Goal: Task Accomplishment & Management: Manage account settings

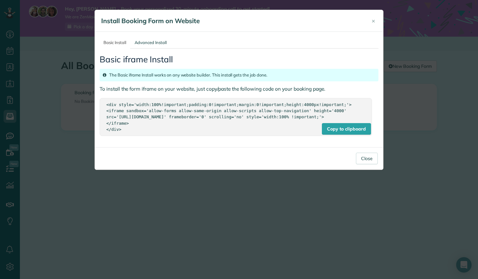
scroll to position [3, 3]
click at [371, 164] on button "Close" at bounding box center [367, 159] width 22 height 12
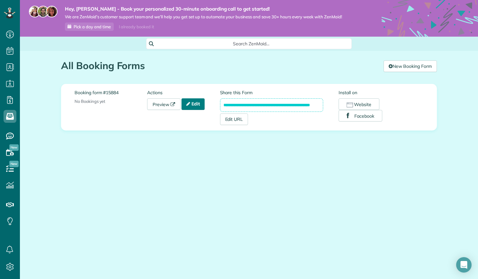
click at [195, 104] on link "Edit" at bounding box center [192, 104] width 23 height 12
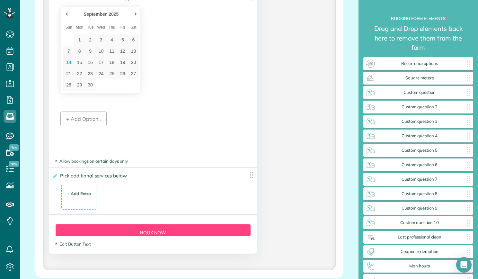
scroll to position [757, 0]
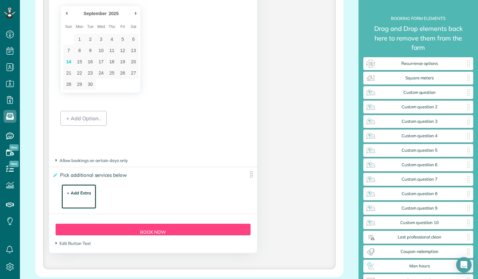
click at [76, 193] on div "+ Add Extra" at bounding box center [79, 193] width 24 height 6
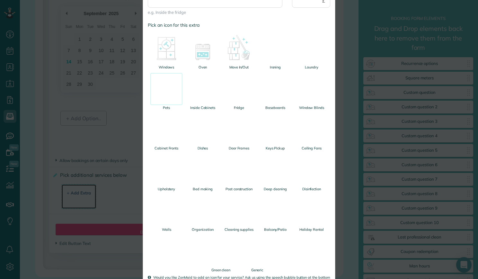
scroll to position [125, 0]
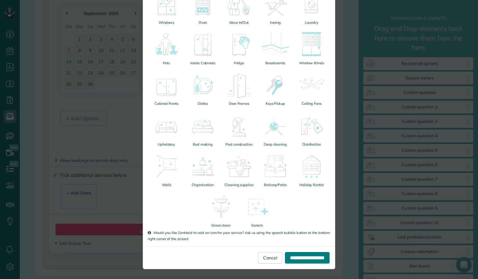
click at [287, 259] on input "**********" at bounding box center [307, 258] width 45 height 12
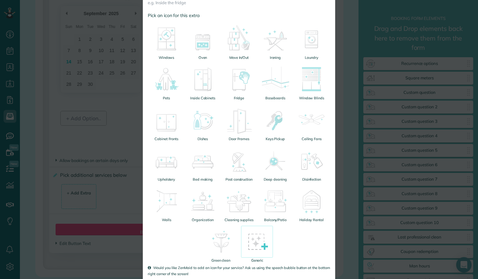
scroll to position [99, 0]
click at [317, 211] on img at bounding box center [311, 201] width 32 height 32
click at [268, 215] on img at bounding box center [275, 201] width 32 height 32
click at [318, 208] on img at bounding box center [311, 201] width 32 height 32
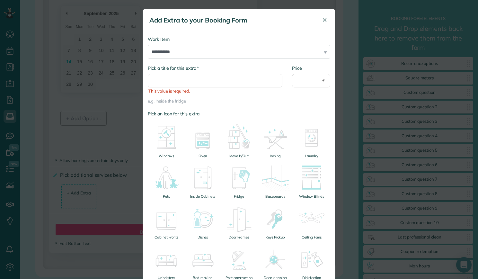
scroll to position [1, 0]
click at [236, 79] on input "* Pick a title for this extra" at bounding box center [215, 80] width 135 height 13
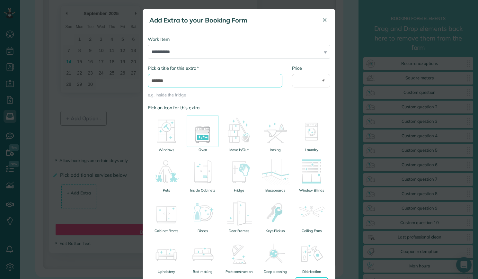
type input "*******"
click at [197, 140] on img at bounding box center [203, 131] width 32 height 32
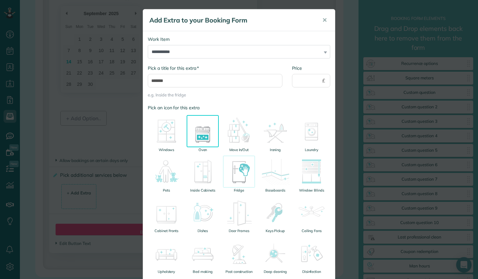
click at [240, 182] on img at bounding box center [239, 171] width 32 height 32
click at [208, 145] on img at bounding box center [203, 131] width 32 height 32
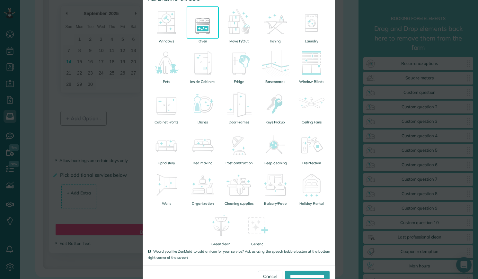
scroll to position [128, 0]
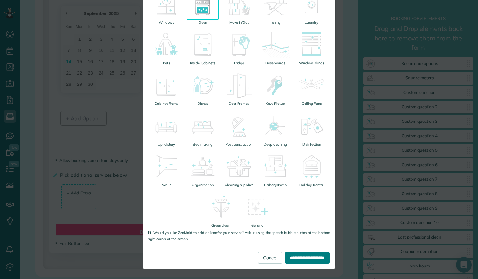
click at [294, 258] on input "**********" at bounding box center [307, 258] width 45 height 12
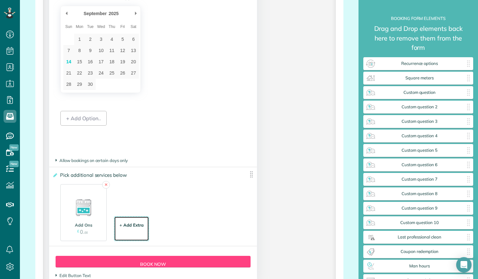
click at [141, 231] on div "+ Add Extra $ 34 . 99" at bounding box center [132, 228] width 28 height 17
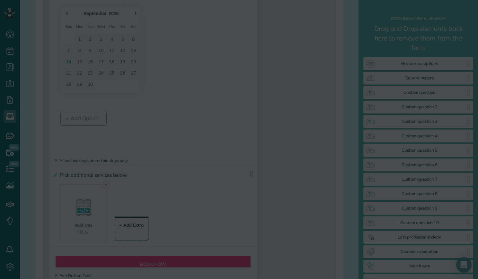
scroll to position [0, 0]
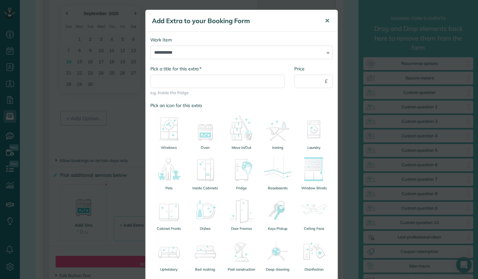
click at [322, 24] on button "✕" at bounding box center [327, 20] width 14 height 15
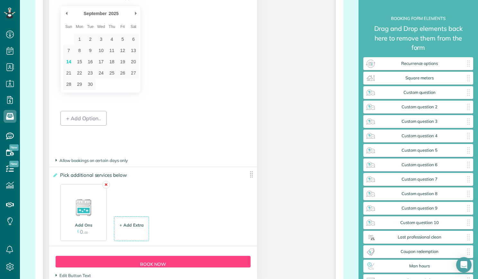
click at [107, 186] on link "✕" at bounding box center [106, 185] width 8 height 8
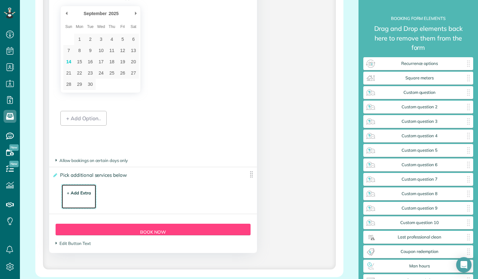
click at [77, 204] on div "+ Add Extra $ 34 . 99" at bounding box center [79, 196] width 28 height 17
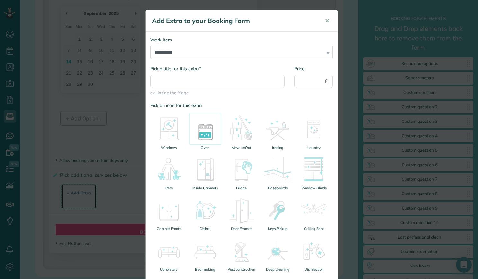
scroll to position [11, 0]
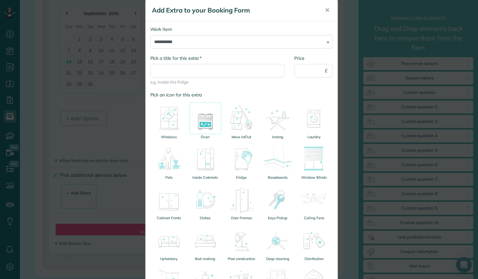
click at [206, 130] on img at bounding box center [205, 118] width 32 height 32
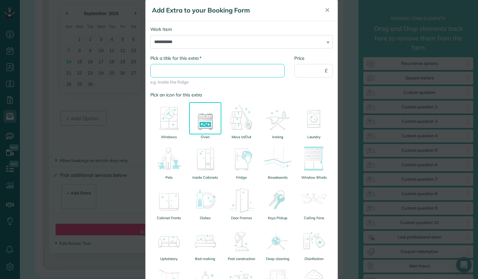
click at [198, 72] on input "* Pick a title for this extra" at bounding box center [217, 70] width 135 height 13
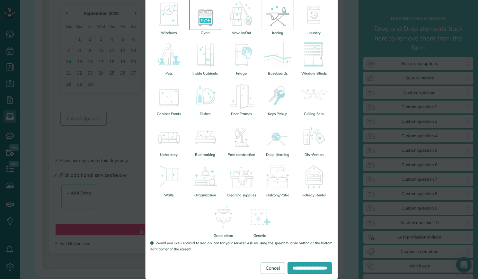
scroll to position [125, 0]
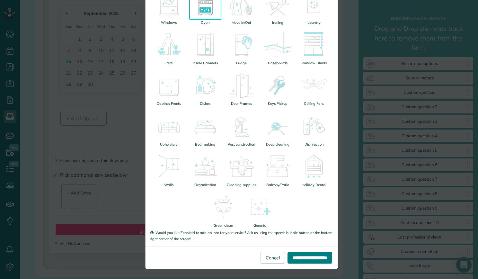
type input "**********"
click at [300, 257] on input "**********" at bounding box center [309, 258] width 45 height 12
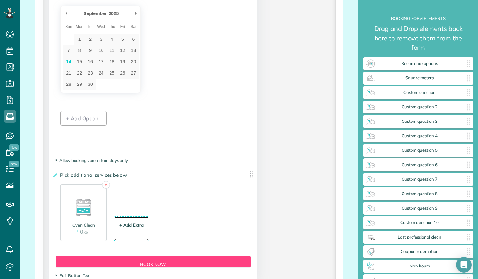
click at [140, 238] on li "+ Add Extra $ 34 . 99" at bounding box center [131, 228] width 34 height 24
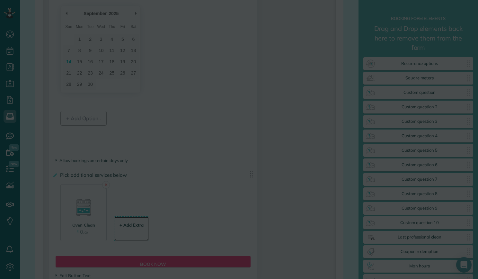
scroll to position [0, 0]
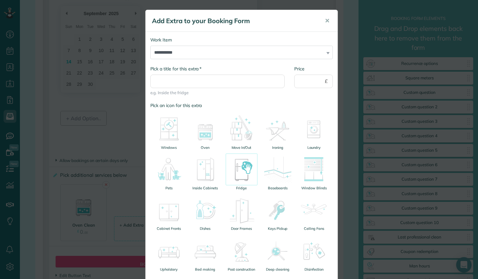
click at [243, 181] on img at bounding box center [241, 169] width 32 height 32
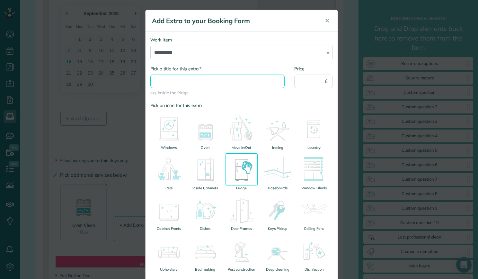
click at [184, 82] on input "* Pick a title for this extra" at bounding box center [217, 81] width 135 height 13
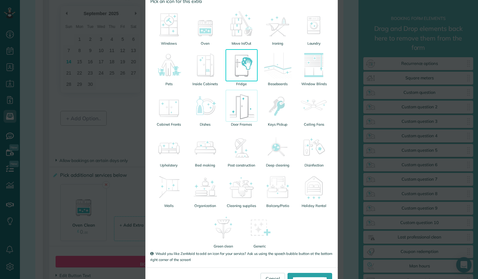
scroll to position [125, 0]
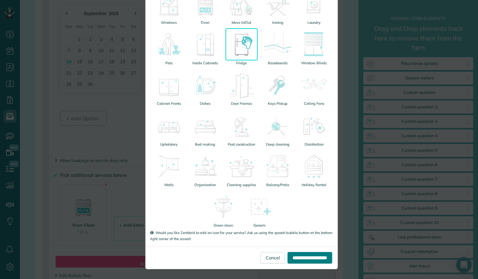
type input "**********"
click at [294, 257] on input "**********" at bounding box center [309, 258] width 45 height 12
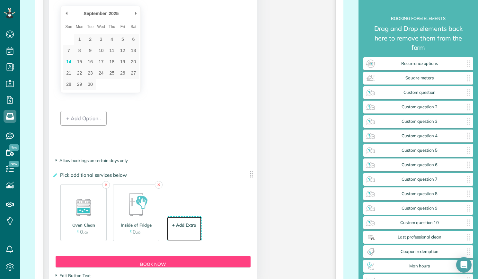
click at [180, 233] on div "+ Add Extra $ 34 . 99" at bounding box center [184, 228] width 28 height 17
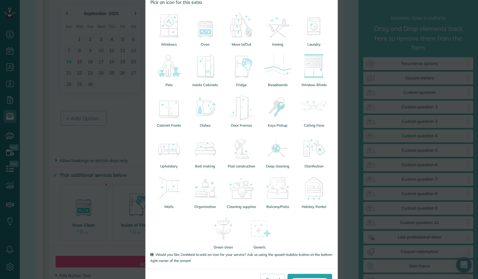
scroll to position [103, 0]
click at [314, 187] on img at bounding box center [314, 188] width 32 height 32
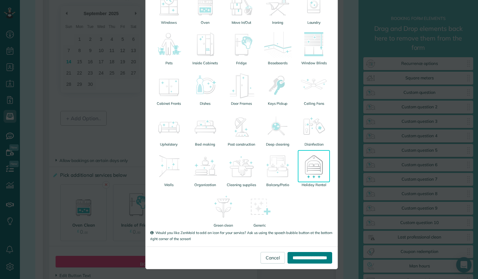
click at [302, 256] on input "**********" at bounding box center [309, 258] width 45 height 12
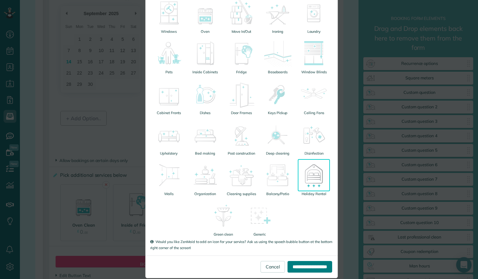
scroll to position [0, 0]
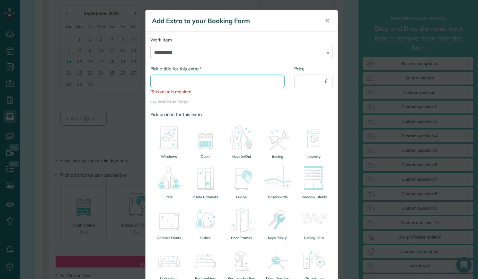
click at [215, 83] on input "* Pick a title for this extra" at bounding box center [217, 81] width 135 height 13
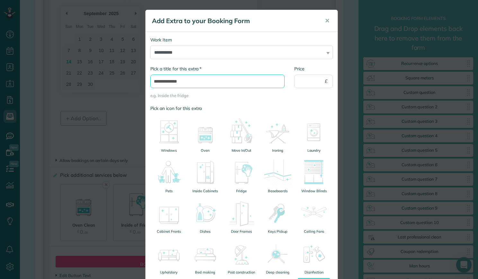
type input "**********"
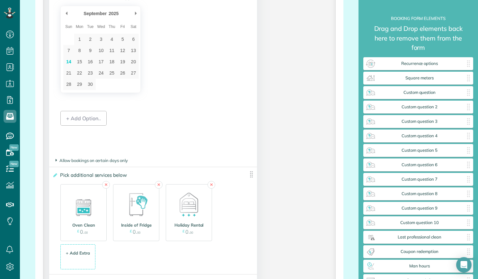
click at [215, 83] on div "September ******* ******** ***** ***** *** **** **** ****** ********* ******* *…" at bounding box center [152, 49] width 185 height 87
click at [74, 248] on li "+ Add Extra $ 34 . 99" at bounding box center [78, 256] width 34 height 24
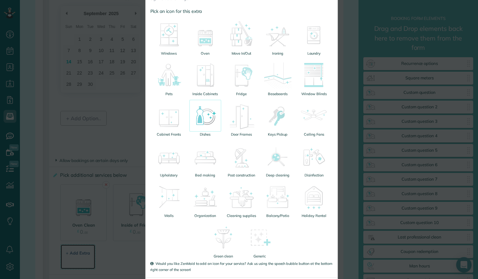
scroll to position [94, 0]
click at [198, 167] on img at bounding box center [205, 156] width 32 height 32
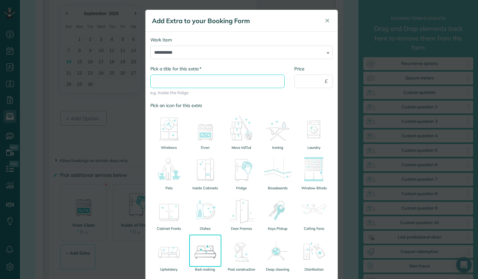
click at [178, 79] on input "* Pick a title for this extra" at bounding box center [217, 81] width 135 height 13
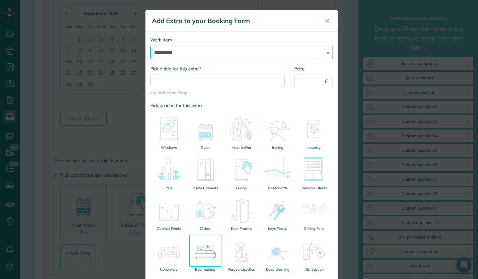
click at [326, 51] on select "**********" at bounding box center [241, 52] width 182 height 13
click at [291, 27] on div "Add Extra to your Booking Form ✕" at bounding box center [241, 21] width 192 height 22
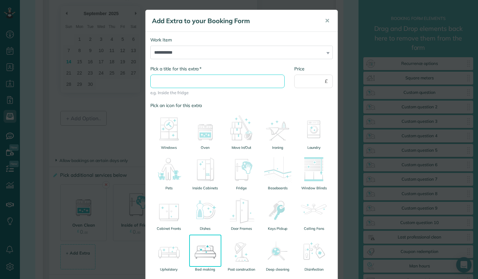
click at [223, 81] on input "* Pick a title for this extra" at bounding box center [217, 81] width 135 height 13
type input "**********"
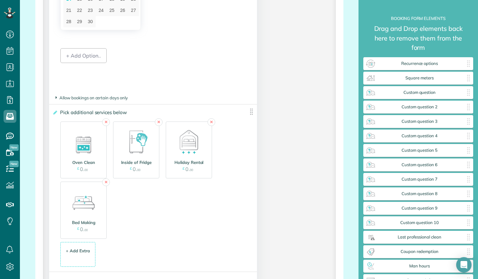
scroll to position [820, 0]
click at [89, 250] on div "+ Add Extra" at bounding box center [78, 250] width 24 height 6
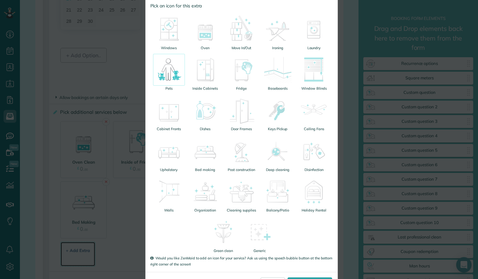
scroll to position [125, 0]
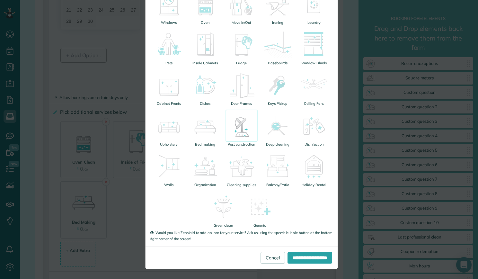
click at [239, 139] on img at bounding box center [241, 126] width 32 height 32
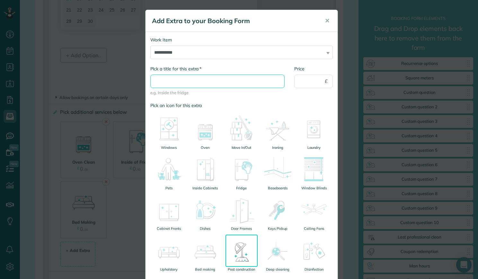
click at [165, 82] on input "* Pick a title for this extra" at bounding box center [217, 81] width 135 height 13
click at [156, 78] on input "******" at bounding box center [217, 81] width 135 height 13
click at [163, 83] on input "*****" at bounding box center [217, 81] width 135 height 13
type input "**********"
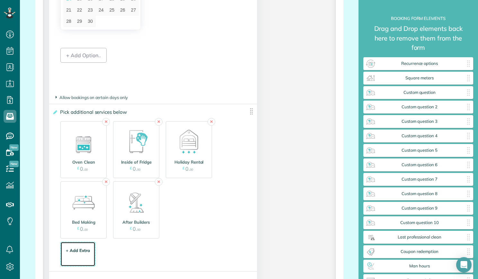
click at [70, 253] on div "+ Add Extra" at bounding box center [78, 250] width 24 height 6
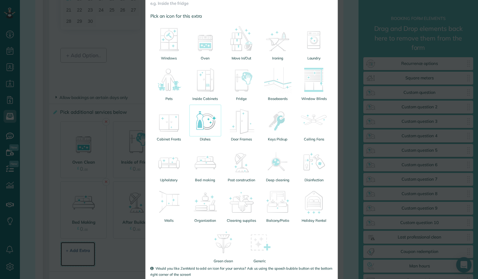
scroll to position [90, 0]
click at [317, 97] on small "Window Blinds" at bounding box center [314, 98] width 32 height 5
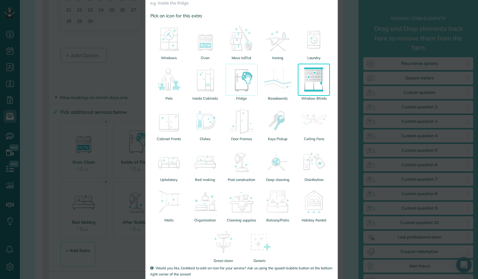
scroll to position [0, 0]
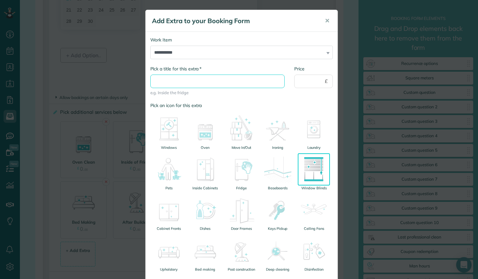
click at [188, 82] on input "* Pick a title for this extra" at bounding box center [217, 81] width 135 height 13
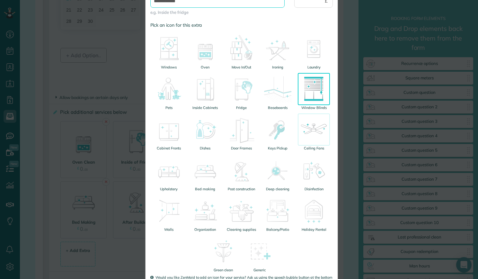
scroll to position [125, 0]
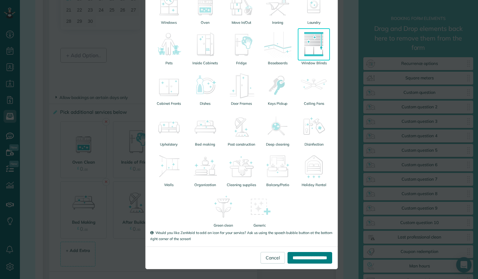
type input "**********"
click at [301, 256] on input "**********" at bounding box center [309, 258] width 45 height 12
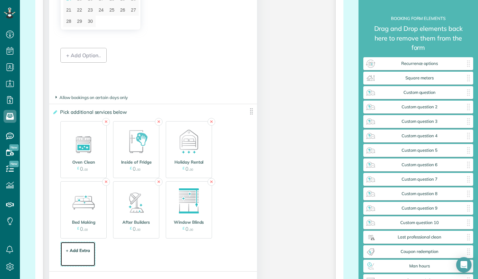
click at [75, 253] on div "+ Add Extra" at bounding box center [78, 250] width 24 height 6
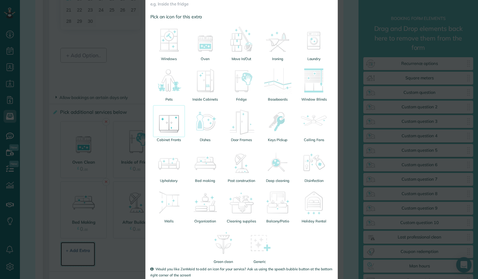
scroll to position [91, 0]
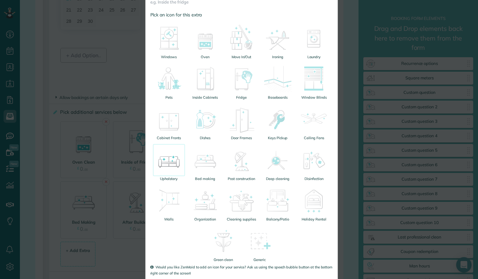
click at [163, 158] on img at bounding box center [169, 160] width 32 height 32
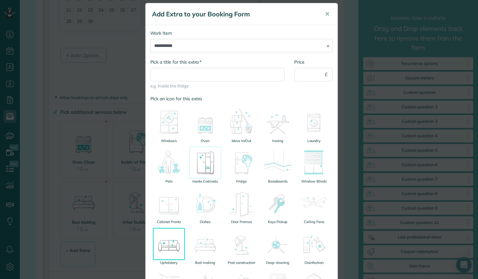
scroll to position [6, 0]
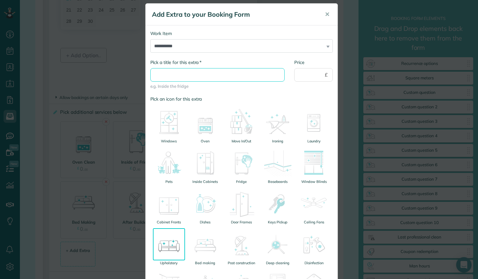
click at [197, 77] on input "* Pick a title for this extra" at bounding box center [217, 74] width 135 height 13
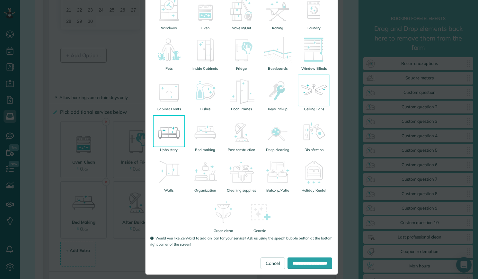
scroll to position [125, 0]
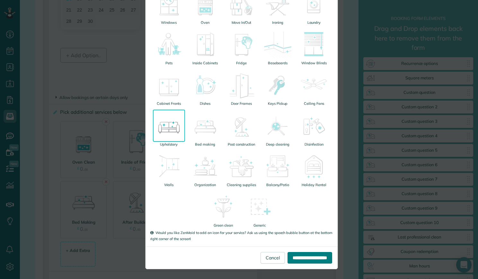
type input "**********"
click at [291, 257] on input "**********" at bounding box center [309, 258] width 45 height 12
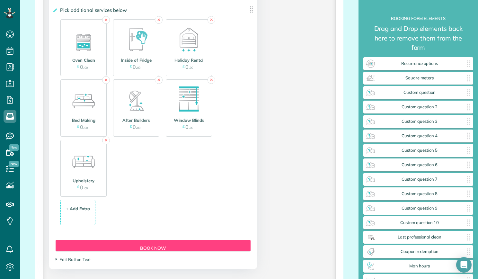
scroll to position [923, 0]
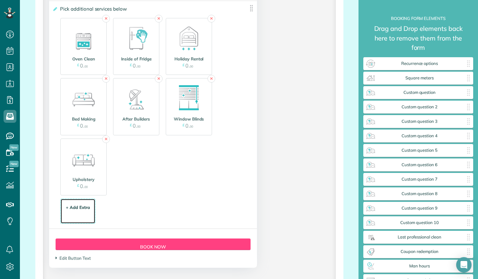
click at [80, 207] on div "+ Add Extra" at bounding box center [78, 207] width 24 height 6
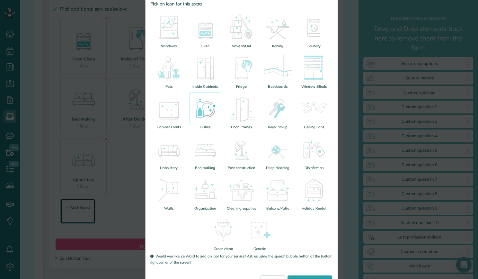
scroll to position [102, 0]
click at [278, 200] on img at bounding box center [277, 188] width 32 height 32
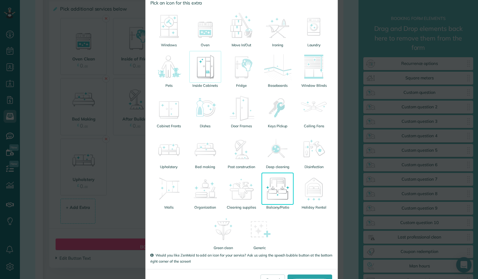
scroll to position [0, 0]
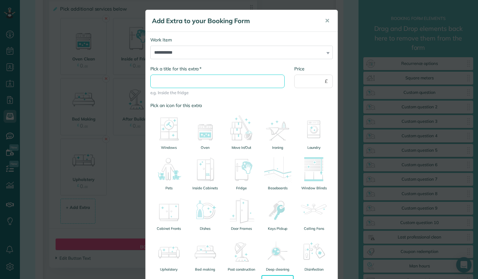
click at [183, 78] on input "* Pick a title for this extra" at bounding box center [217, 81] width 135 height 13
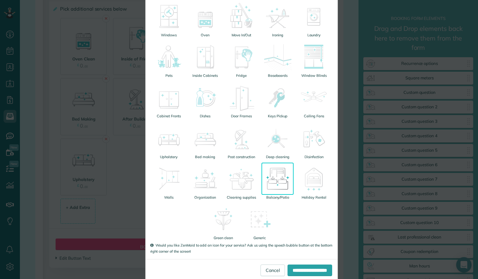
scroll to position [113, 0]
type input "**********"
click at [287, 268] on input "**********" at bounding box center [309, 269] width 45 height 12
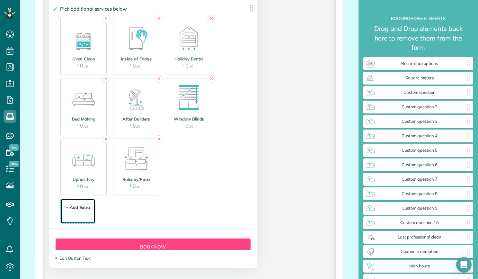
click at [83, 211] on div "+ Add Extra $ 34 . 99" at bounding box center [78, 211] width 28 height 17
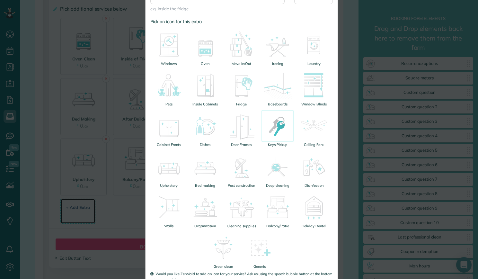
scroll to position [85, 0]
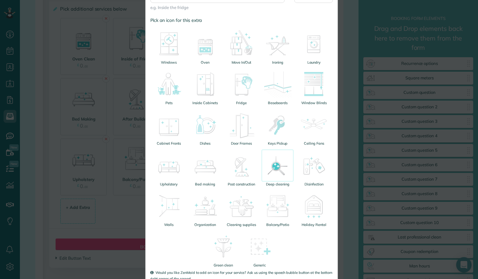
click at [279, 187] on li "Deep cleaning" at bounding box center [277, 168] width 35 height 40
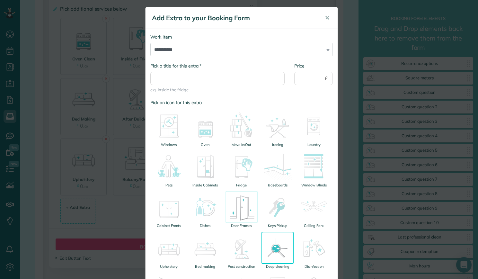
scroll to position [0, 0]
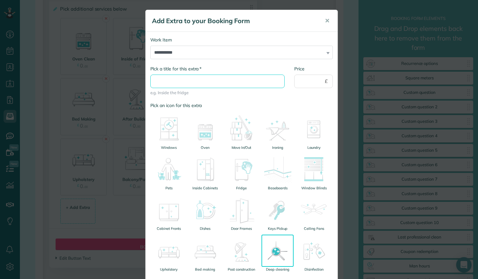
click at [196, 78] on input "* Pick a title for this extra" at bounding box center [217, 81] width 135 height 13
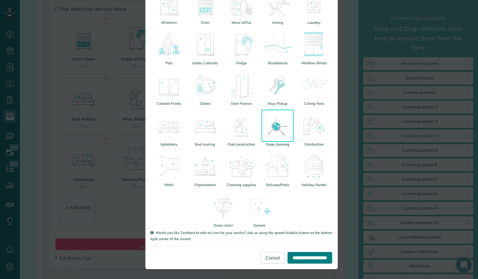
type input "**********"
click at [297, 257] on input "**********" at bounding box center [309, 258] width 45 height 12
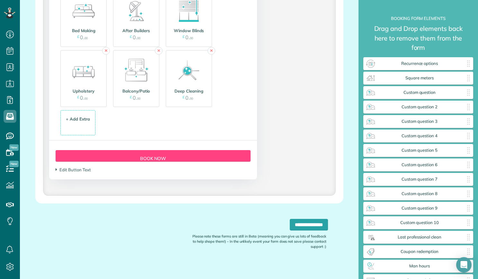
scroll to position [1012, 0]
click at [290, 222] on input "**********" at bounding box center [309, 224] width 38 height 12
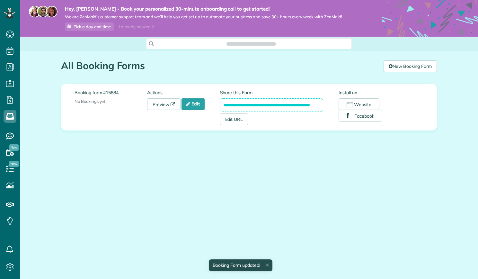
scroll to position [3, 3]
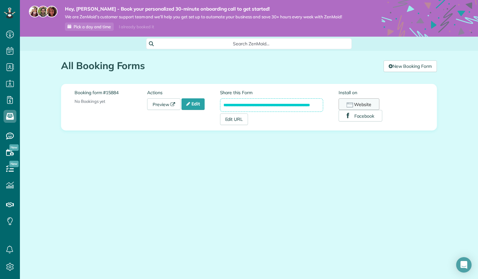
click at [372, 103] on button "Website" at bounding box center [359, 104] width 41 height 12
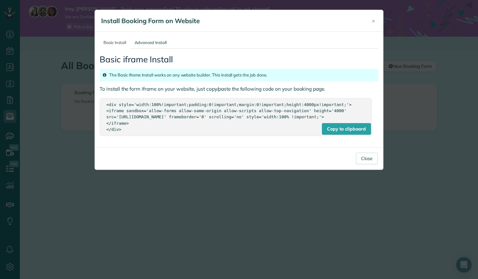
drag, startPoint x: 107, startPoint y: 104, endPoint x: 131, endPoint y: 137, distance: 40.9
click at [131, 132] on div "<div style='width:100%!important;padding:0!important;margin:0!important;height:…" at bounding box center [235, 116] width 259 height 31
copy div "<div style='width:100%!important;padding:0!important;margin:0!important;height:…"
click at [373, 21] on span "×" at bounding box center [374, 20] width 4 height 7
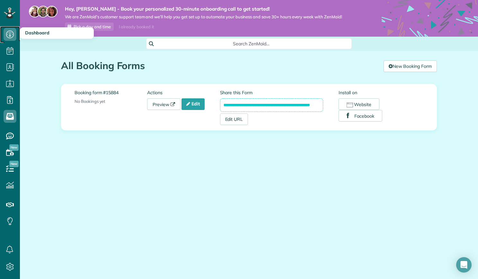
click at [13, 33] on icon at bounding box center [10, 34] width 13 height 13
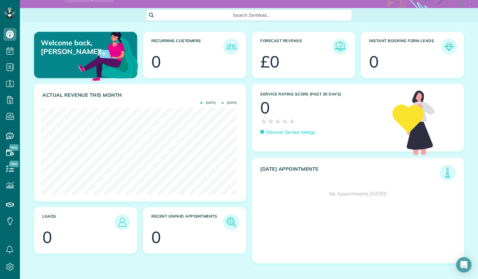
scroll to position [16, 0]
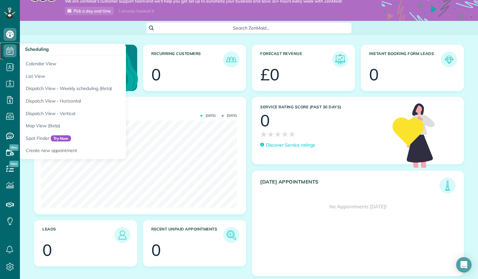
click at [13, 51] on use at bounding box center [10, 51] width 7 height 8
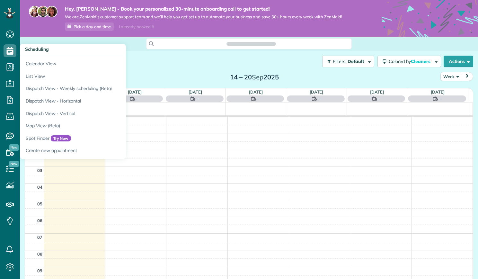
scroll to position [117, 0]
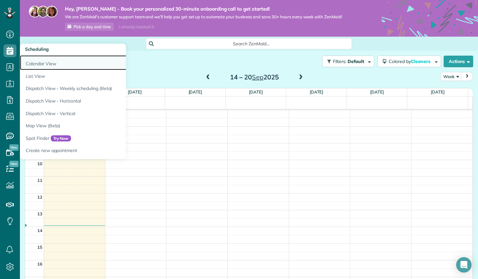
click at [41, 64] on link "Calendar View" at bounding box center [100, 62] width 161 height 15
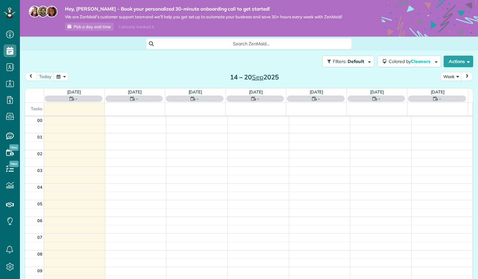
scroll to position [117, 0]
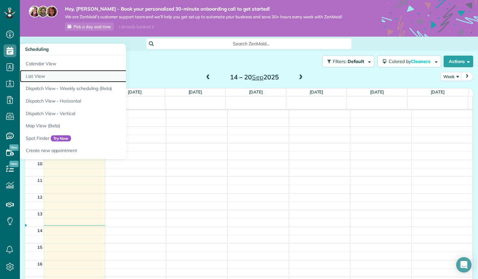
click at [35, 75] on link "List View" at bounding box center [100, 76] width 161 height 13
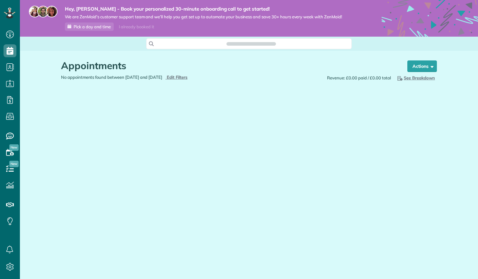
scroll to position [3, 3]
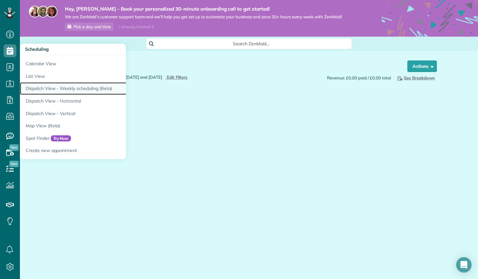
click at [48, 88] on link "Dispatch View - Weekly scheduling (Beta)" at bounding box center [100, 88] width 161 height 13
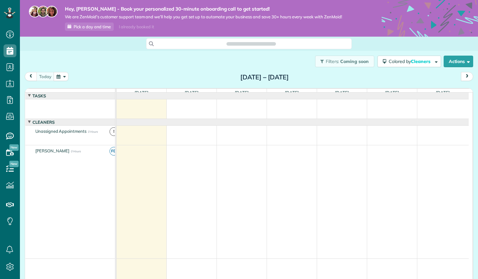
scroll to position [3, 3]
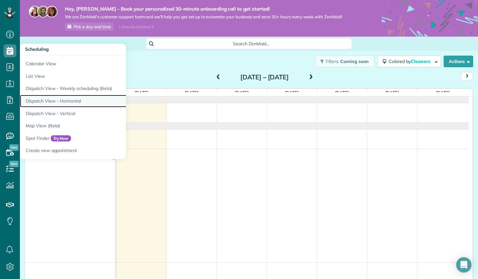
click at [48, 100] on link "Dispatch View - Horizontal" at bounding box center [100, 101] width 161 height 13
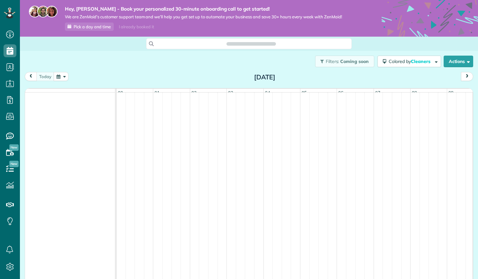
click at [48, 100] on div at bounding box center [72, 206] width 94 height 229
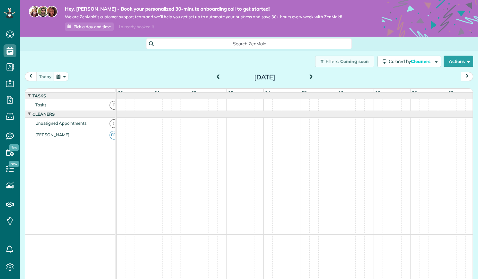
scroll to position [0, 221]
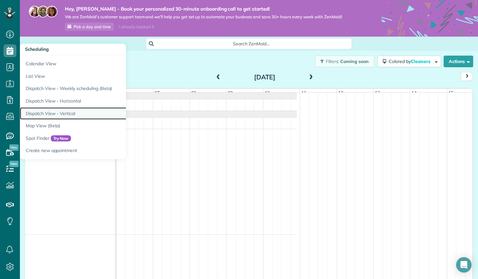
click at [38, 114] on link "Dispatch View - Vertical" at bounding box center [100, 113] width 161 height 13
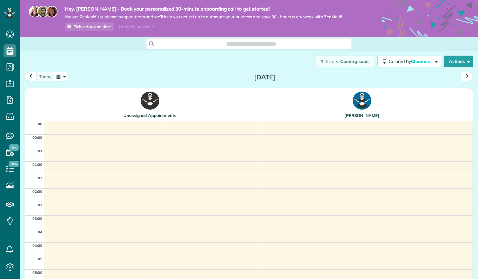
scroll to position [162, 0]
click at [38, 114] on th at bounding box center [34, 104] width 19 height 32
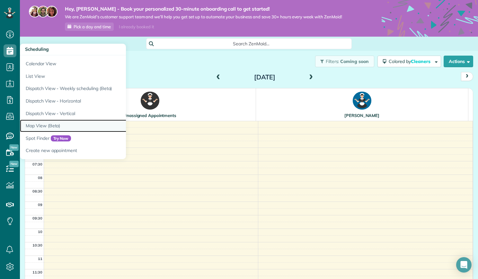
click at [43, 126] on link "Map View (Beta)" at bounding box center [100, 125] width 161 height 13
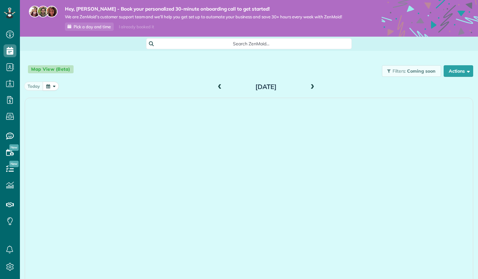
scroll to position [3, 3]
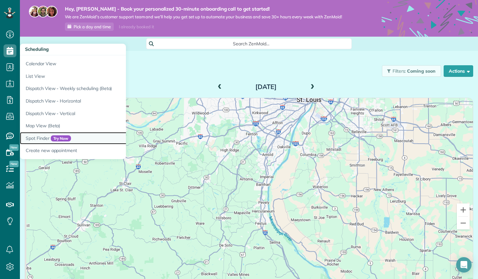
click at [39, 139] on link "Spot Finder Try Now" at bounding box center [100, 138] width 161 height 13
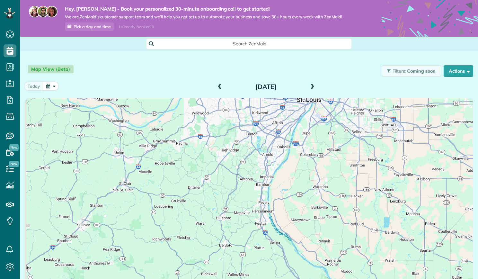
scroll to position [3, 3]
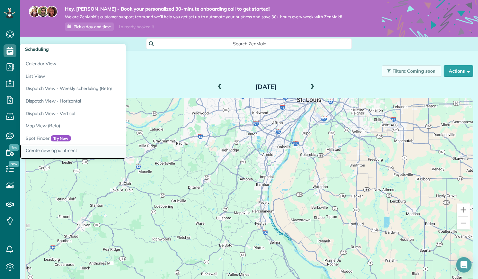
click at [40, 151] on link "Create new appointment" at bounding box center [100, 151] width 161 height 15
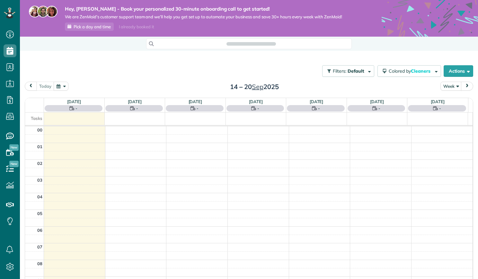
scroll to position [117, 0]
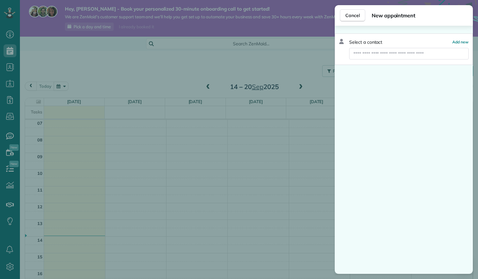
click at [8, 67] on div "Cancel New appointment Select a contact Add new" at bounding box center [239, 139] width 478 height 279
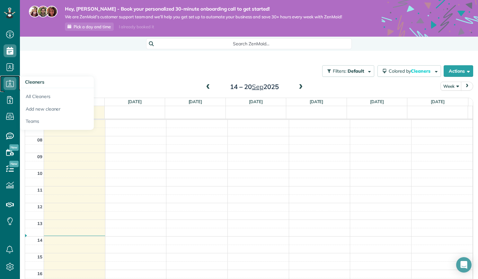
click at [9, 85] on icon at bounding box center [10, 83] width 13 height 13
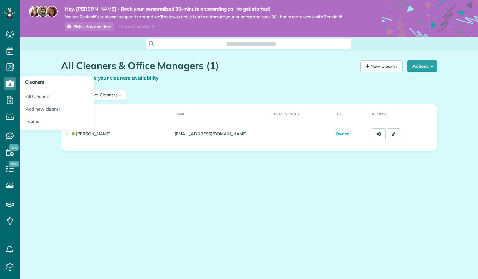
scroll to position [3, 3]
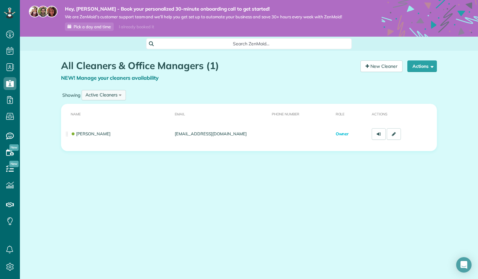
click at [112, 94] on div "Active Cleaners" at bounding box center [101, 95] width 32 height 7
click at [434, 65] on button "Actions" at bounding box center [422, 66] width 30 height 12
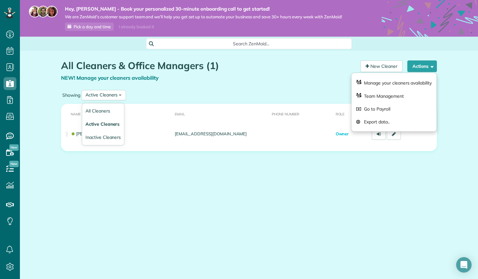
click at [141, 175] on div "All Cleaners & Office Managers (1) NEW! Manage your cleaners availability Your …" at bounding box center [248, 124] width 385 height 147
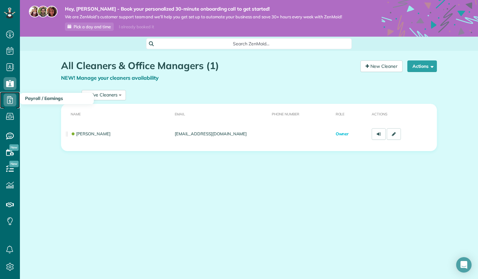
click at [8, 101] on icon at bounding box center [10, 99] width 13 height 13
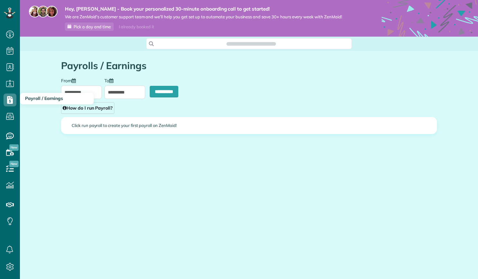
scroll to position [3, 3]
type input "**********"
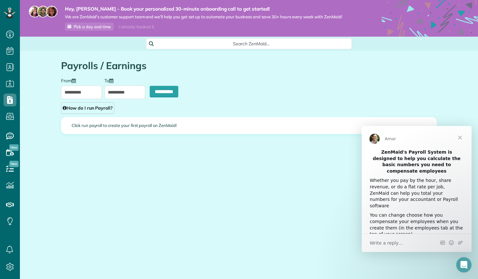
scroll to position [0, 0]
click at [20, 135] on link "Service ratings" at bounding box center [10, 136] width 20 height 16
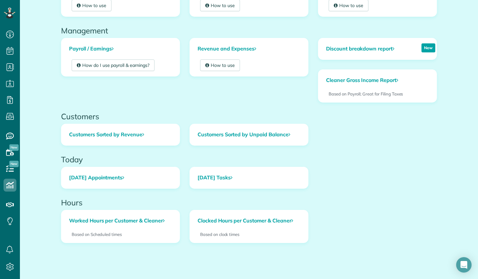
scroll to position [188, 0]
click at [11, 206] on use at bounding box center [10, 204] width 8 height 4
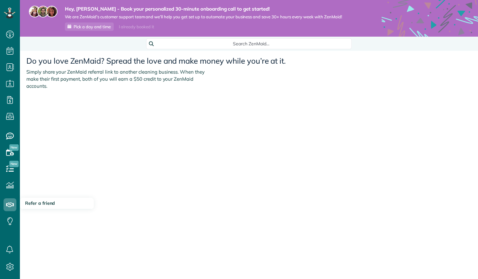
scroll to position [3, 3]
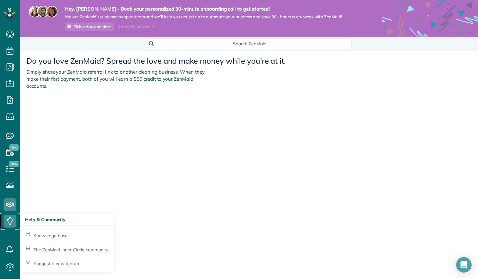
click at [12, 222] on use at bounding box center [9, 221] width 5 height 8
